Goal: Obtain resource: Download file/media

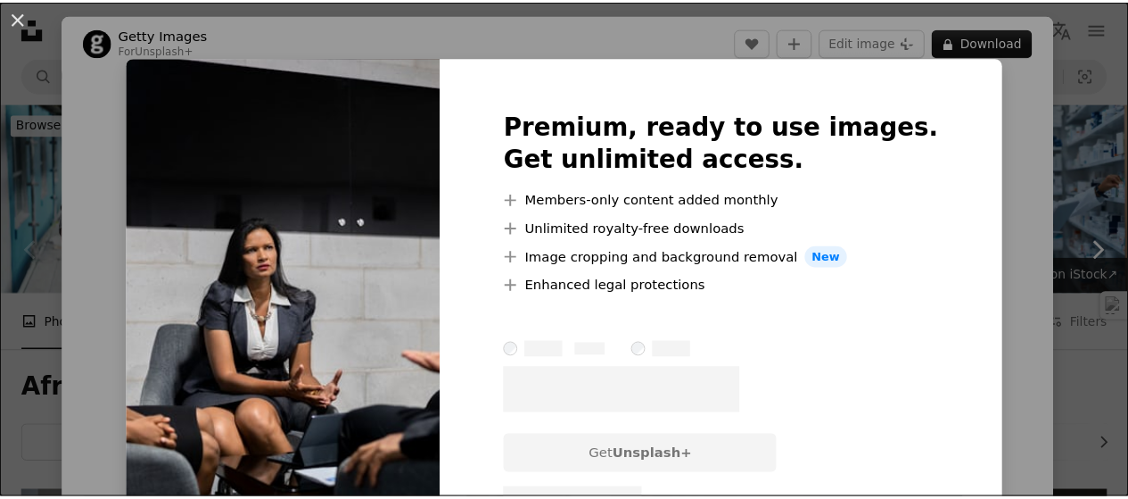
scroll to position [30, 0]
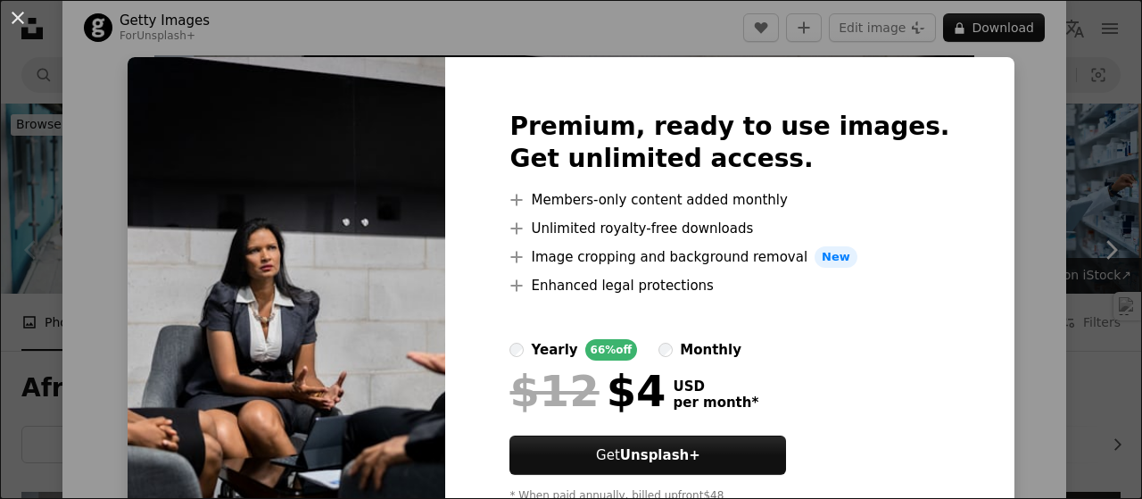
click at [1017, 190] on div "An X shape Premium, ready to use images. Get unlimited access. A plus sign Memb…" at bounding box center [571, 249] width 1142 height 499
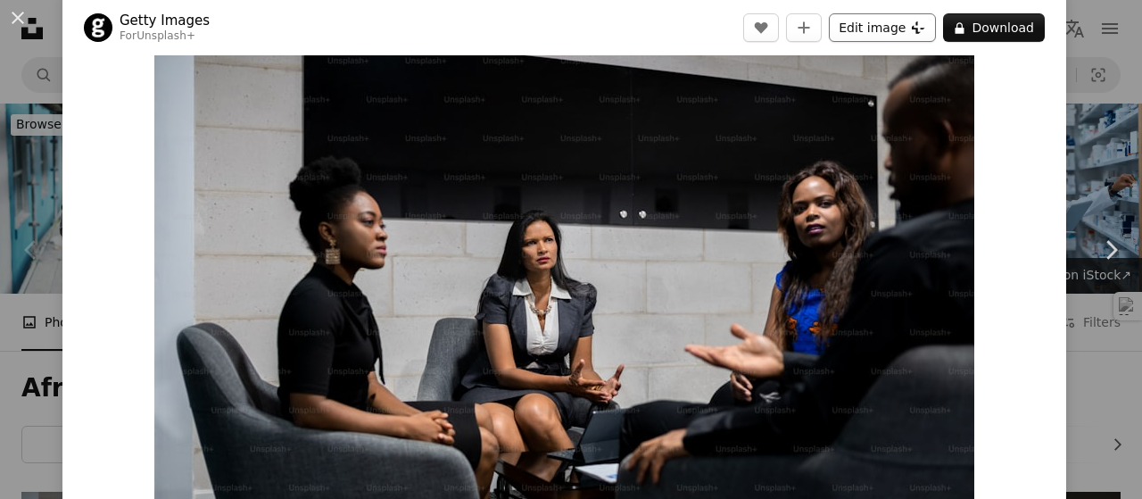
click at [896, 34] on button "Edit image Plus sign for Unsplash+" at bounding box center [882, 27] width 107 height 29
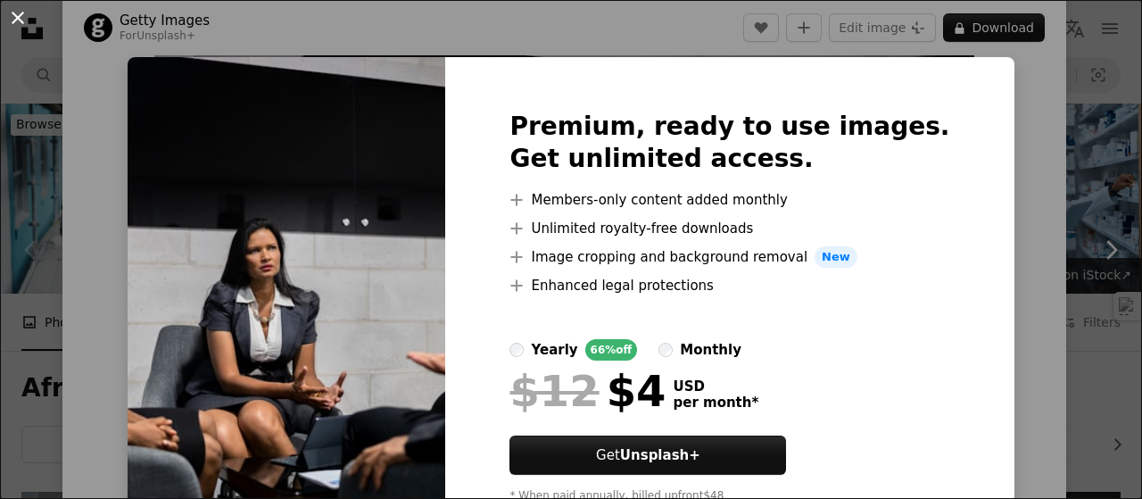
click at [15, 21] on button "An X shape" at bounding box center [17, 17] width 21 height 21
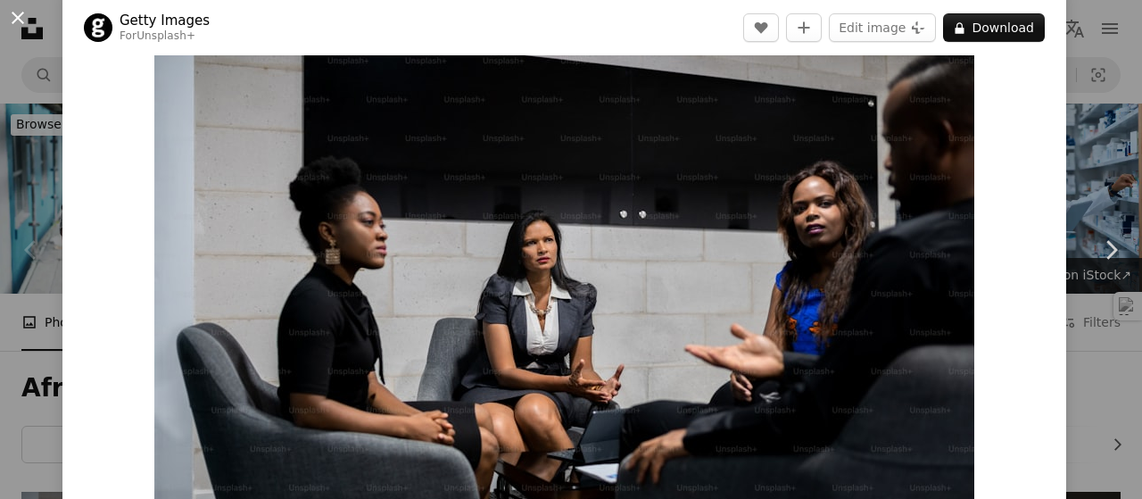
click at [18, 18] on button "An X shape" at bounding box center [17, 17] width 21 height 21
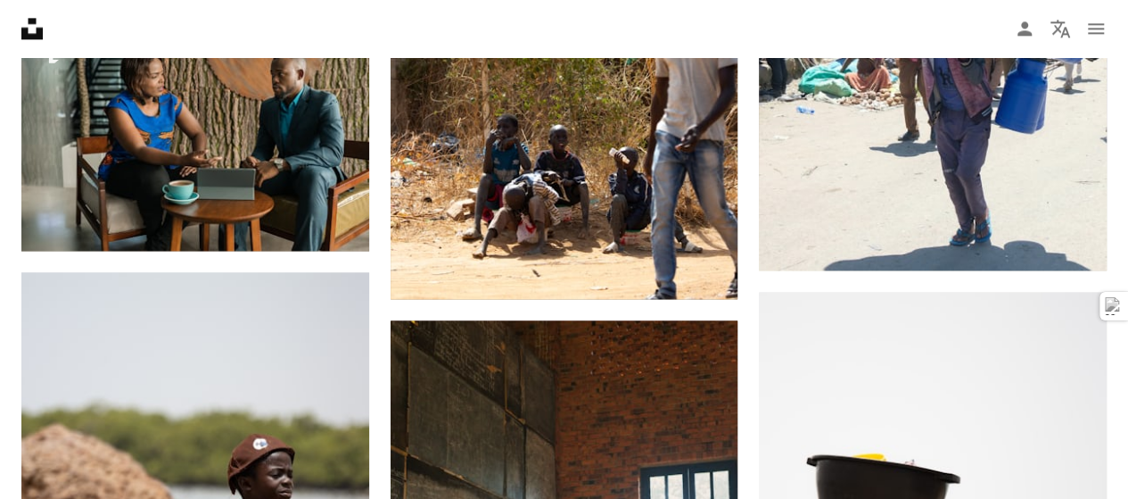
scroll to position [1234, 0]
